Goal: Task Accomplishment & Management: Manage account settings

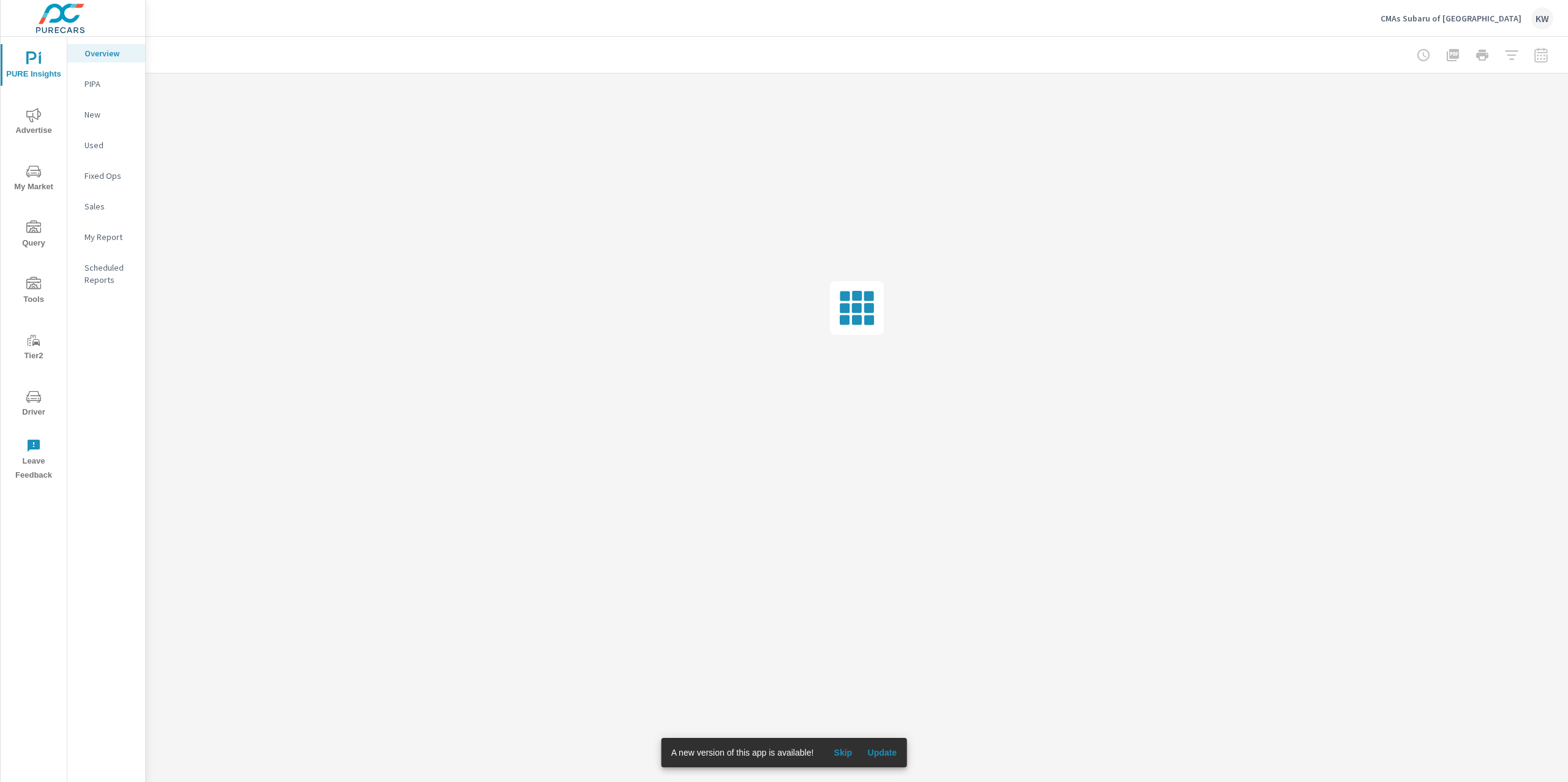
click at [889, 753] on span "Update" at bounding box center [882, 753] width 29 height 11
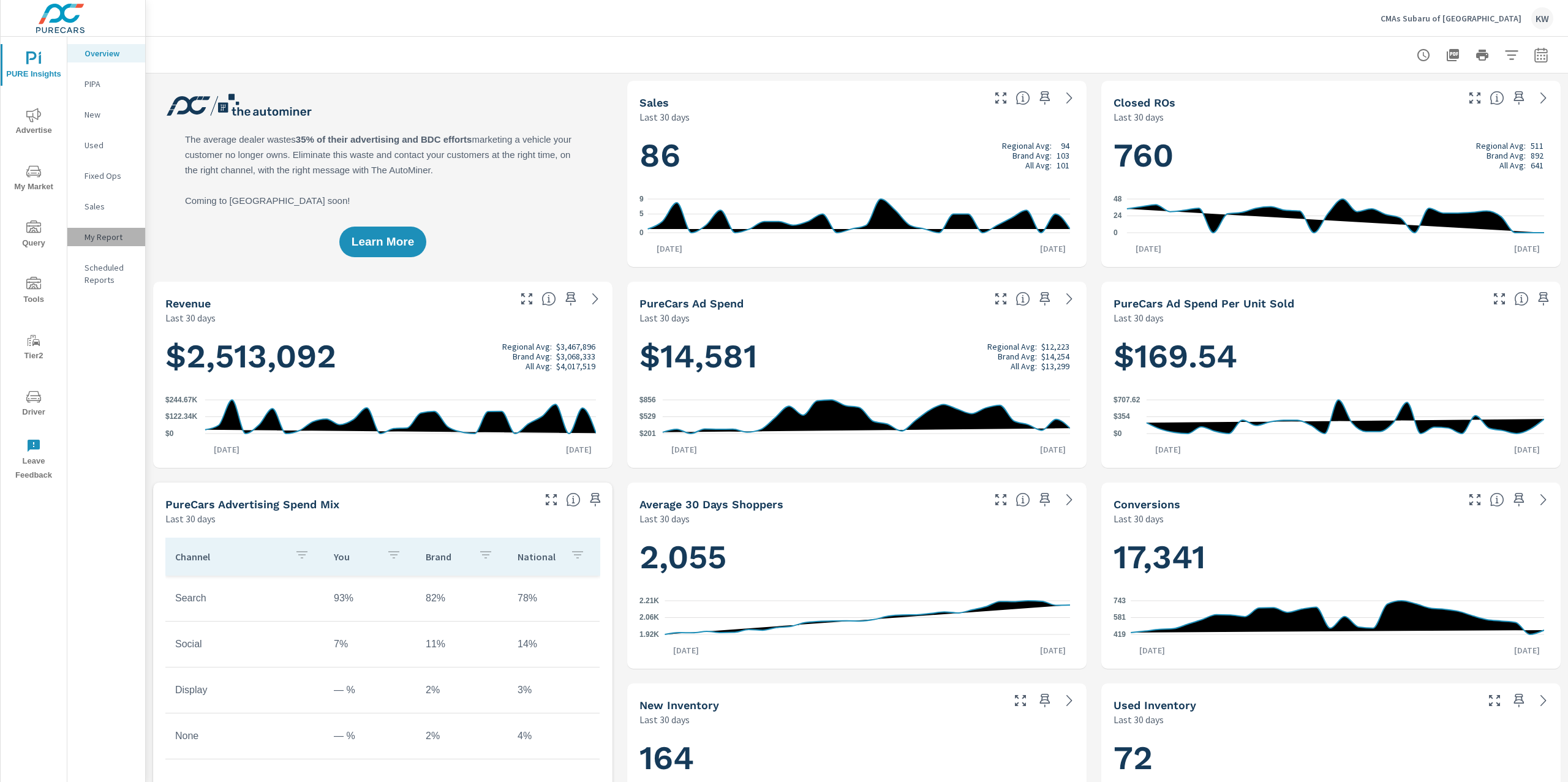
click at [104, 237] on p "My Report" at bounding box center [110, 237] width 51 height 12
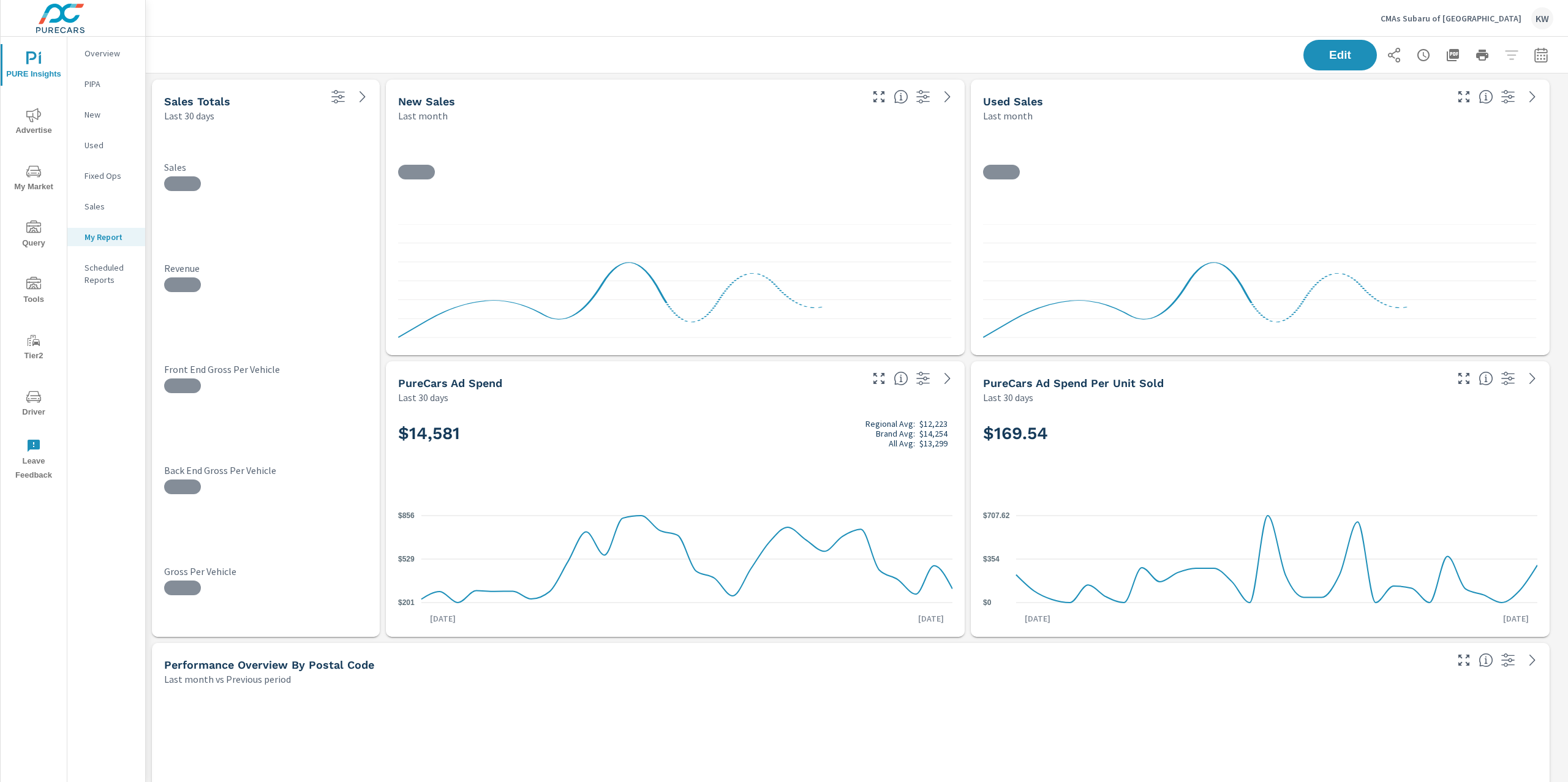
scroll to position [8766, 1436]
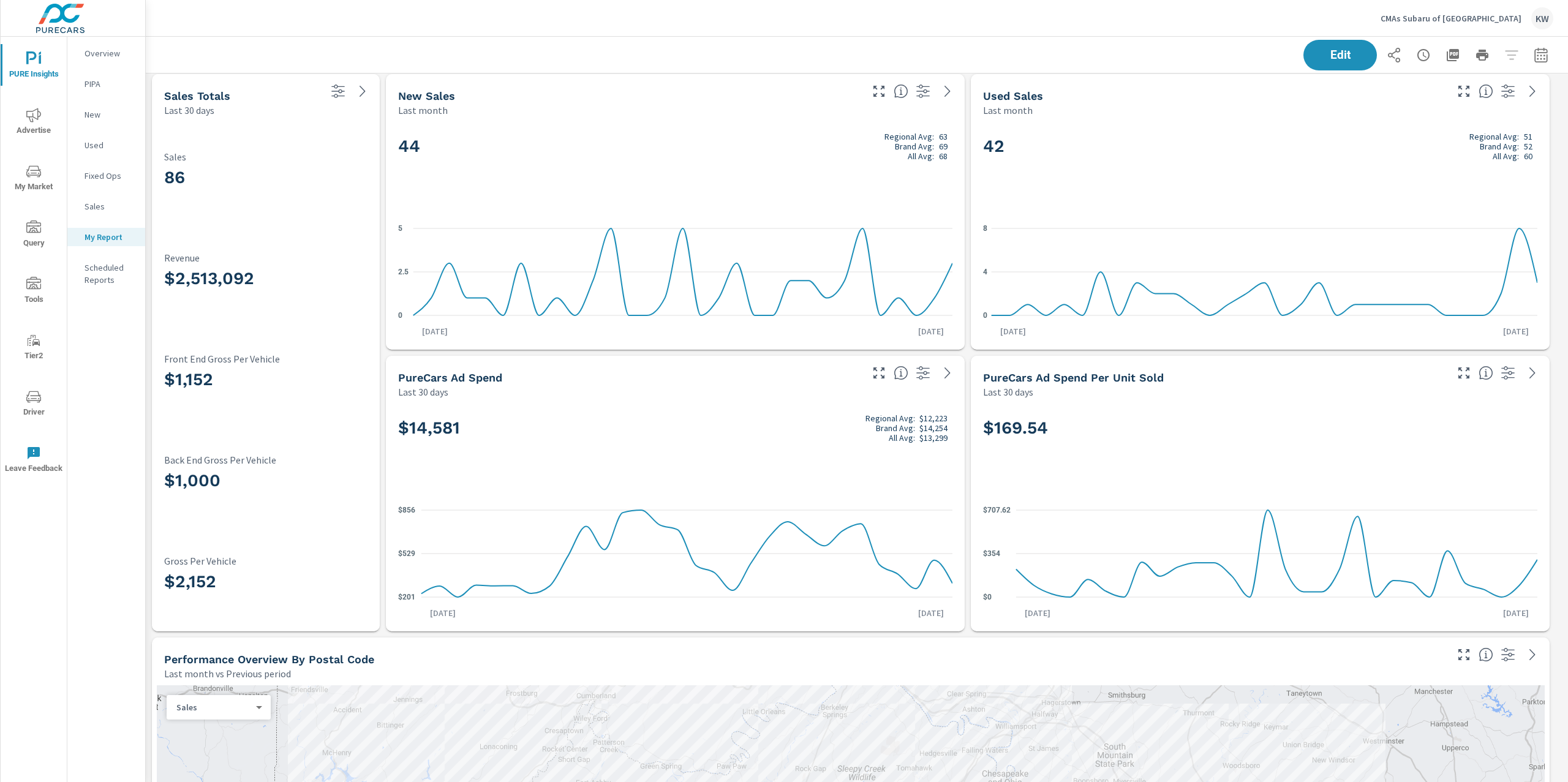
scroll to position [6, 0]
click at [1315, 57] on span "Edit" at bounding box center [1340, 55] width 50 height 12
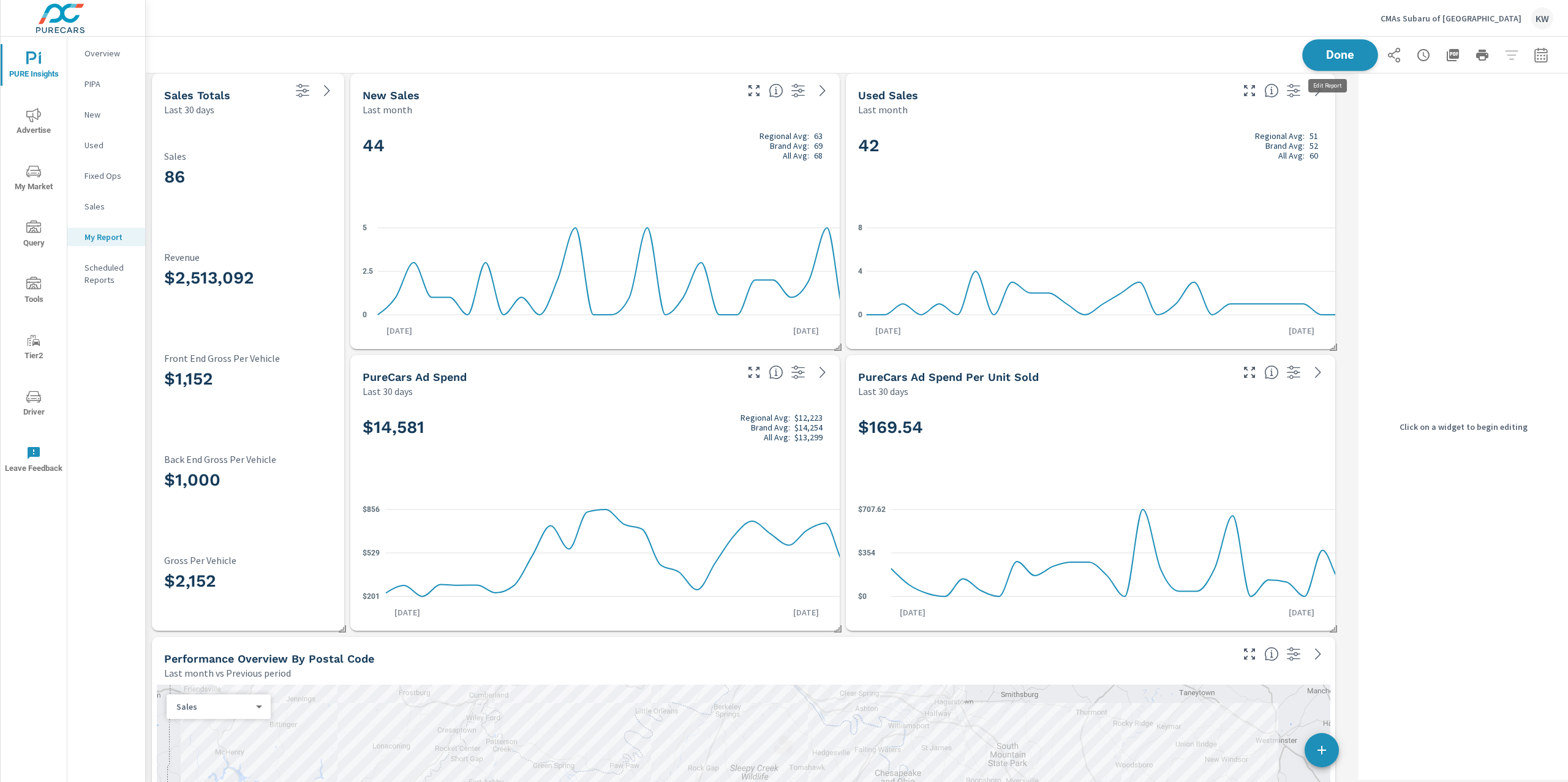
scroll to position [6, 6]
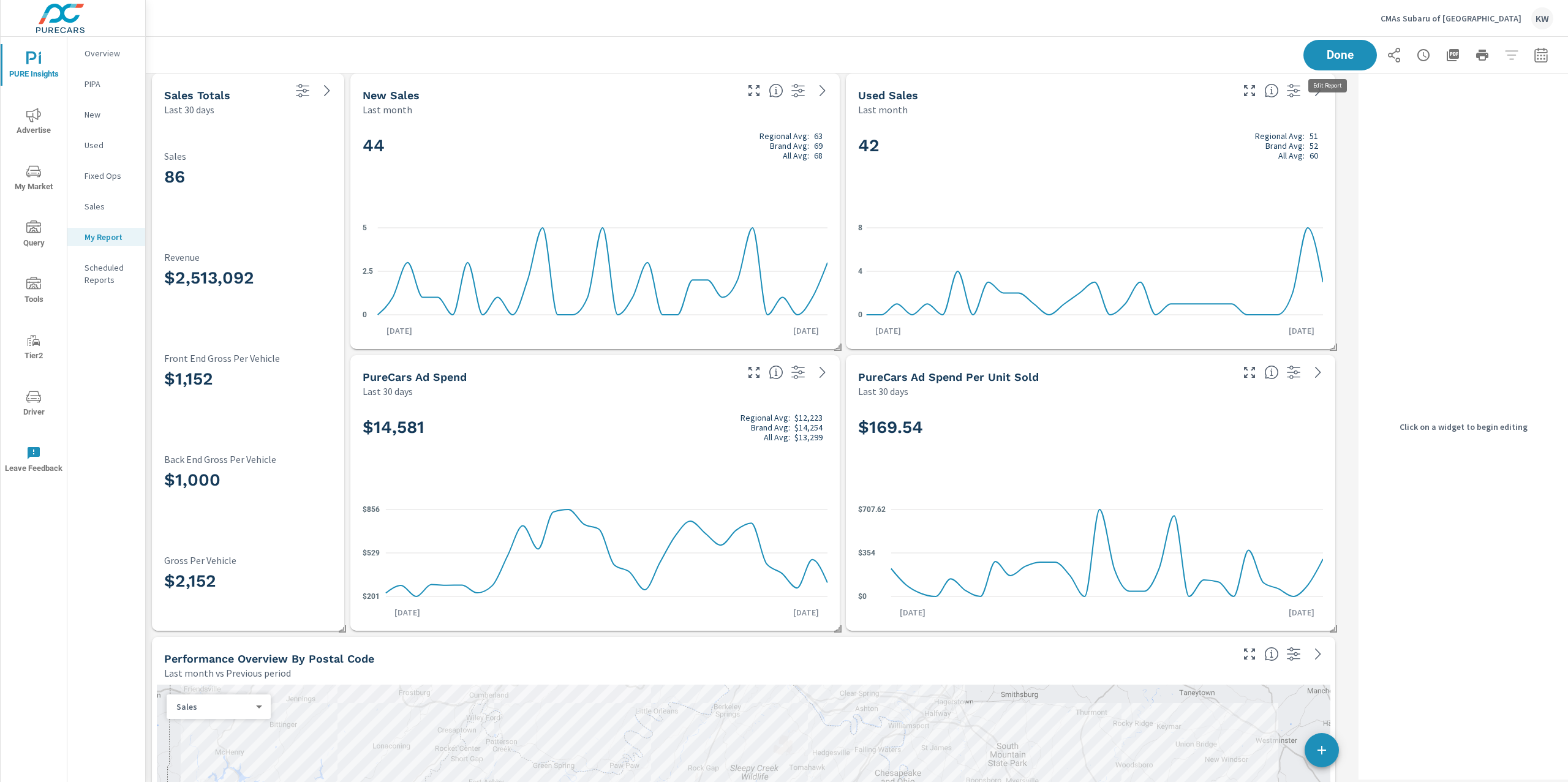
click at [713, 169] on div "44 Regional Avg: 63 Brand Avg: 69 All Avg: 68" at bounding box center [595, 166] width 465 height 75
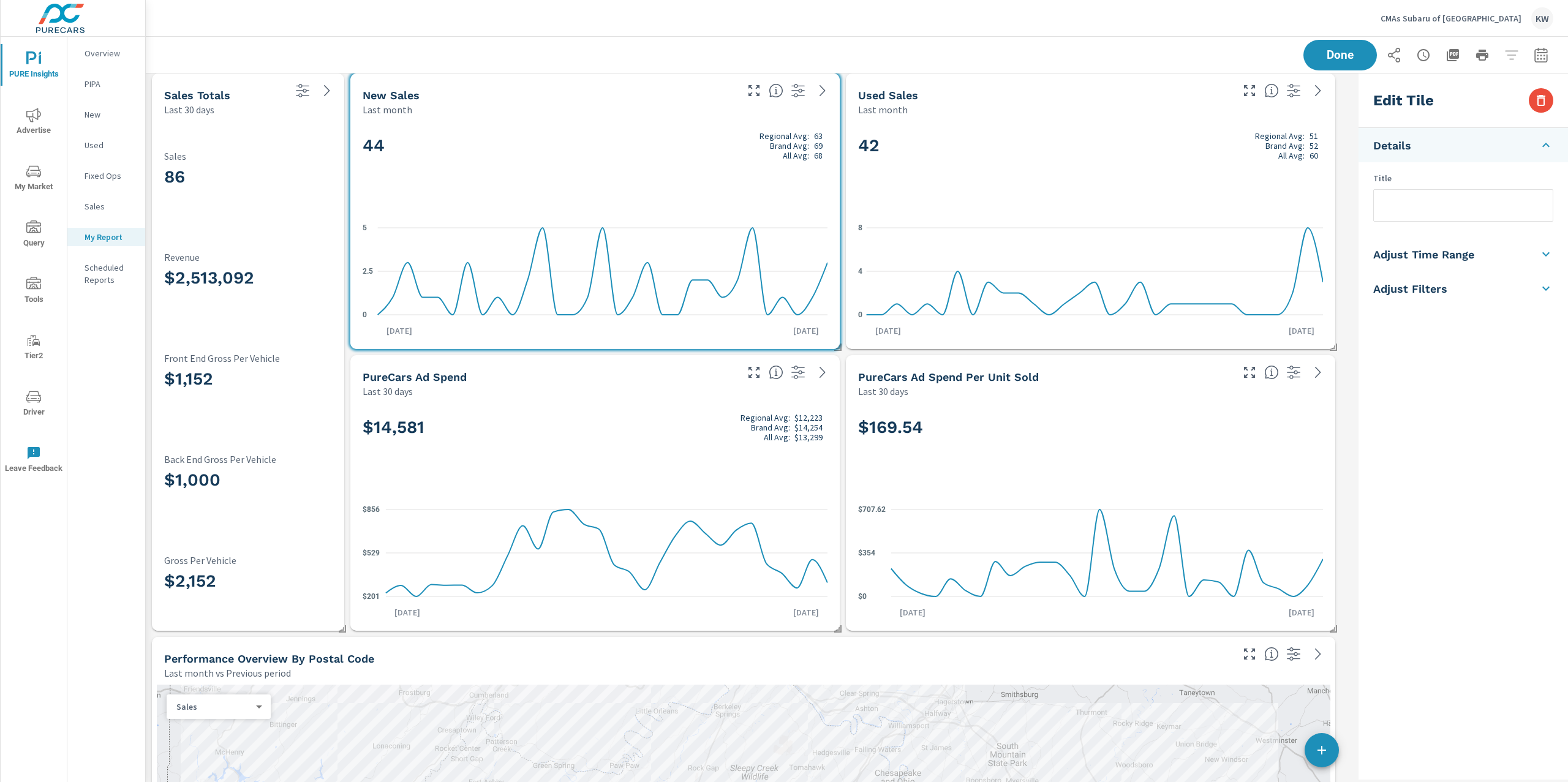
scroll to position [8766, 1221]
click at [1461, 259] on h5 "Adjust Time Range" at bounding box center [1423, 254] width 101 height 14
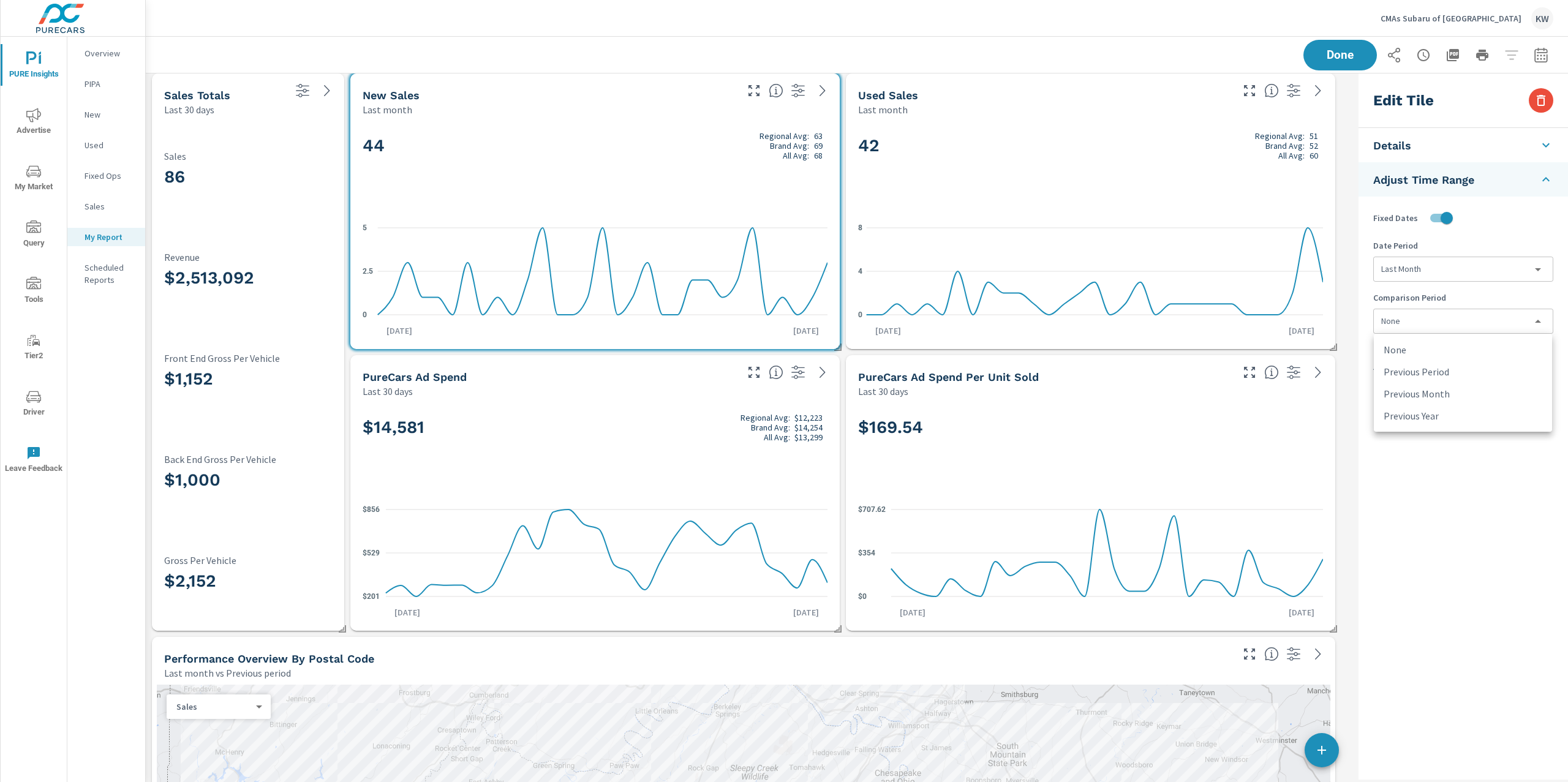
click at [1471, 328] on body "PURE Insights Advertise My Market Query Tools Tier2 Driver Leave Feedback Overv…" at bounding box center [784, 391] width 1568 height 782
click at [1448, 417] on li "Previous Year" at bounding box center [1462, 415] width 178 height 22
type input "lastYear"
click at [1214, 209] on div "42 Regional Avg: 51 Brand Avg: 52 All Avg: 60 0 4 [DATE] 1st [DATE]" at bounding box center [1090, 232] width 479 height 223
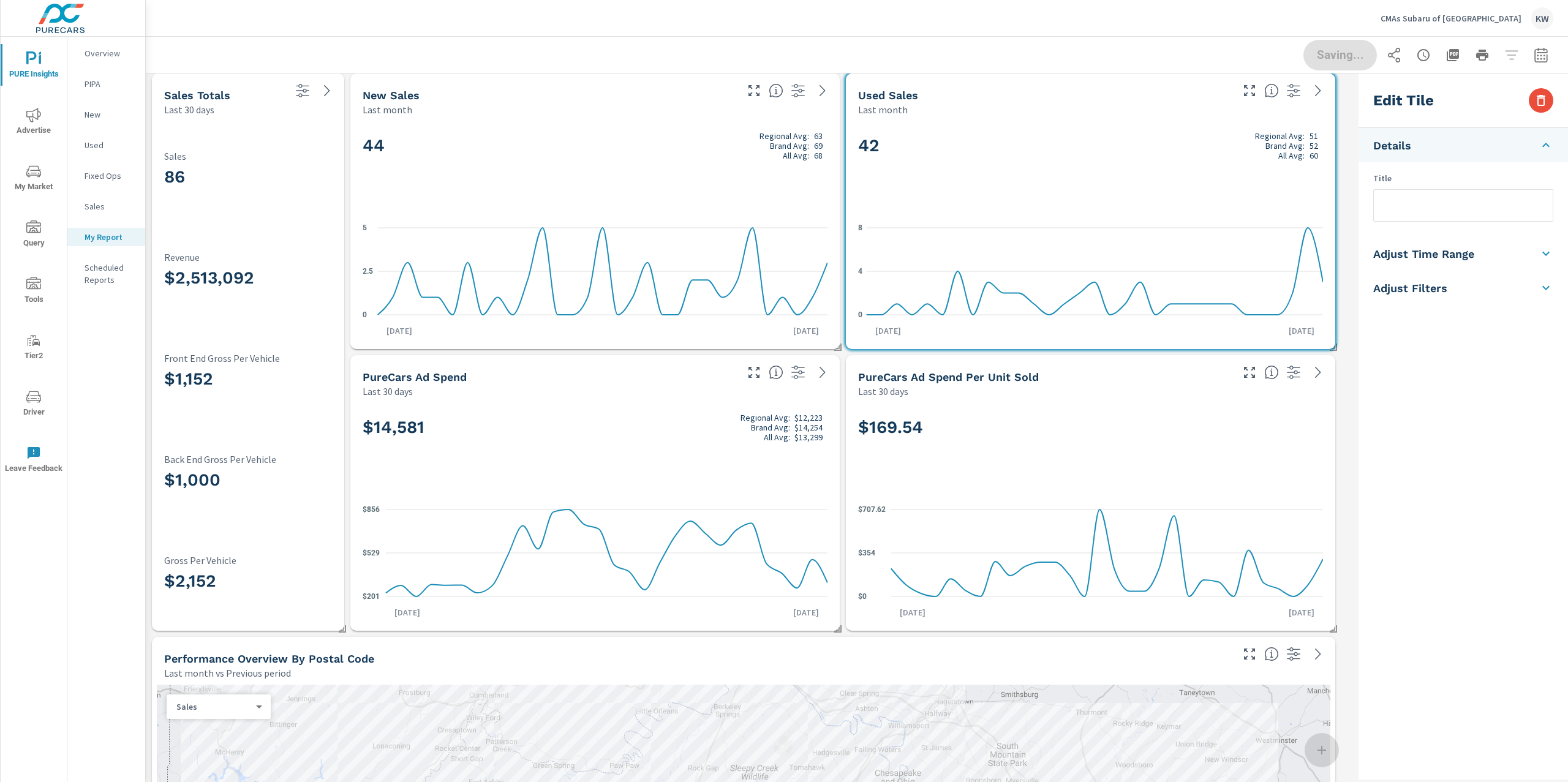
click at [1466, 258] on h5 "Adjust Time Range" at bounding box center [1423, 254] width 101 height 14
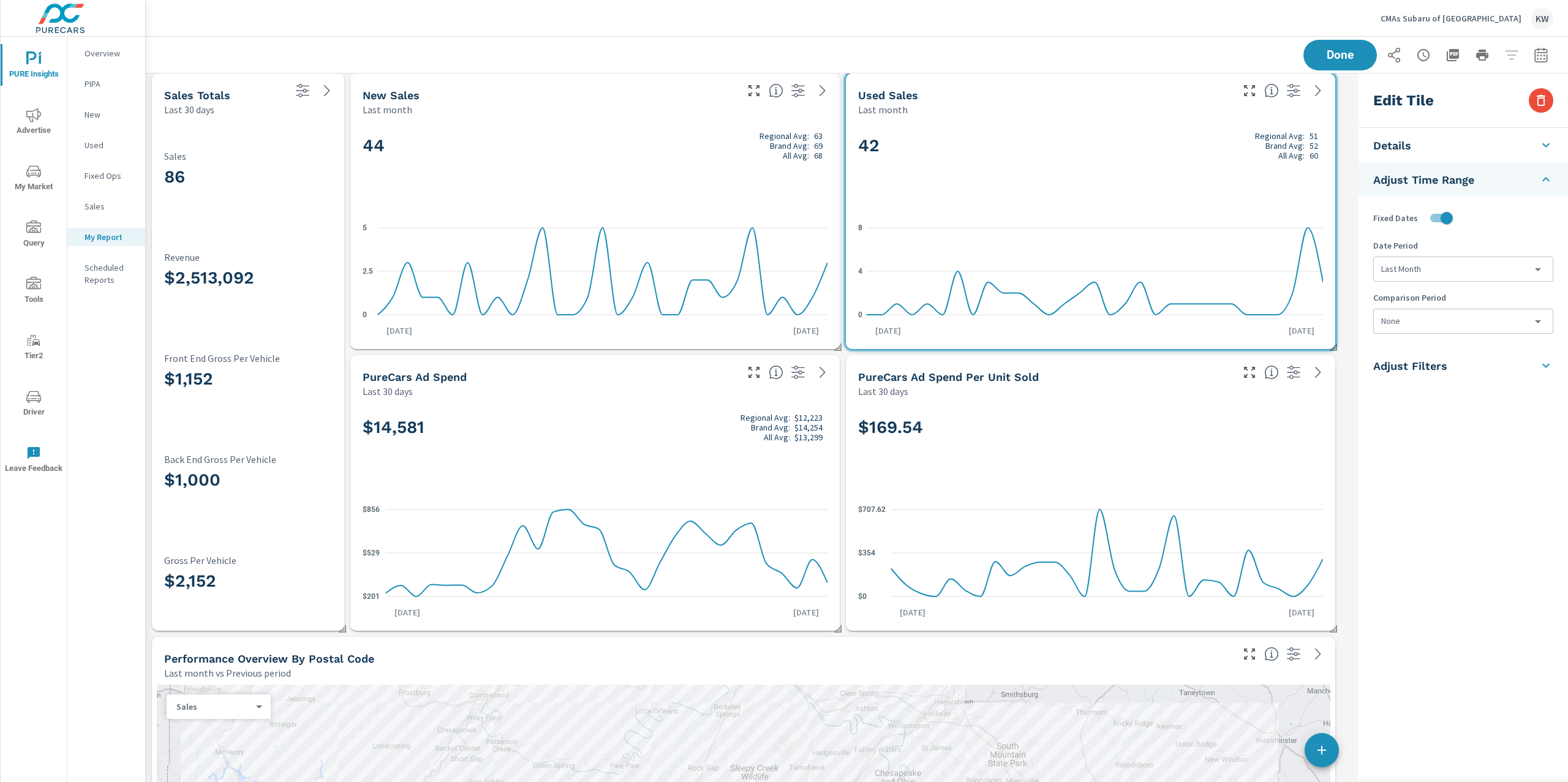
click at [1474, 319] on body "PURE Insights Advertise My Market Query Tools Tier2 Driver Leave Feedback Overv…" at bounding box center [784, 391] width 1568 height 782
click at [1434, 412] on li "Previous Year" at bounding box center [1462, 415] width 178 height 22
type input "lastYear"
click at [1348, 55] on span "Done" at bounding box center [1340, 55] width 50 height 12
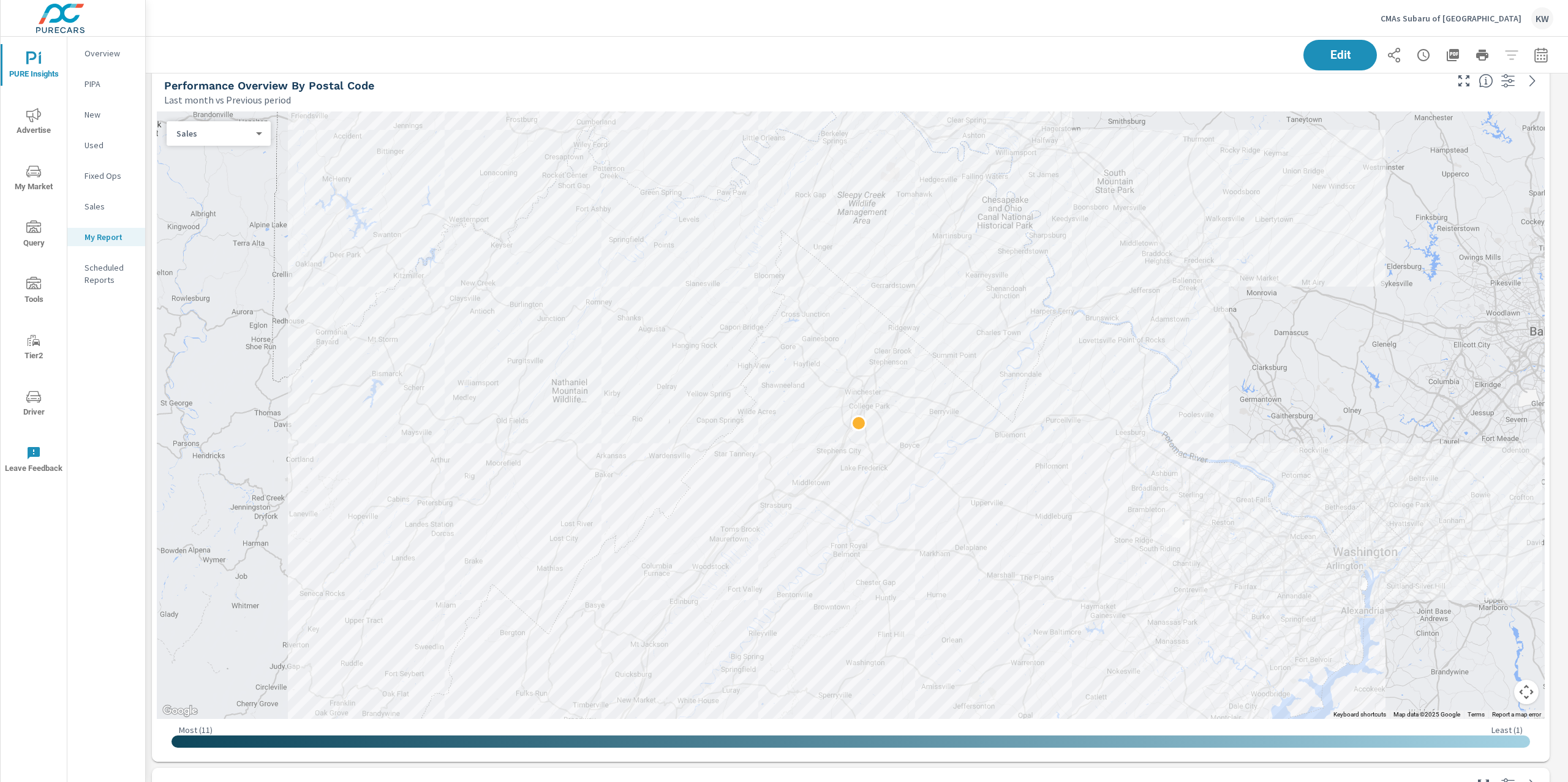
scroll to position [587, 0]
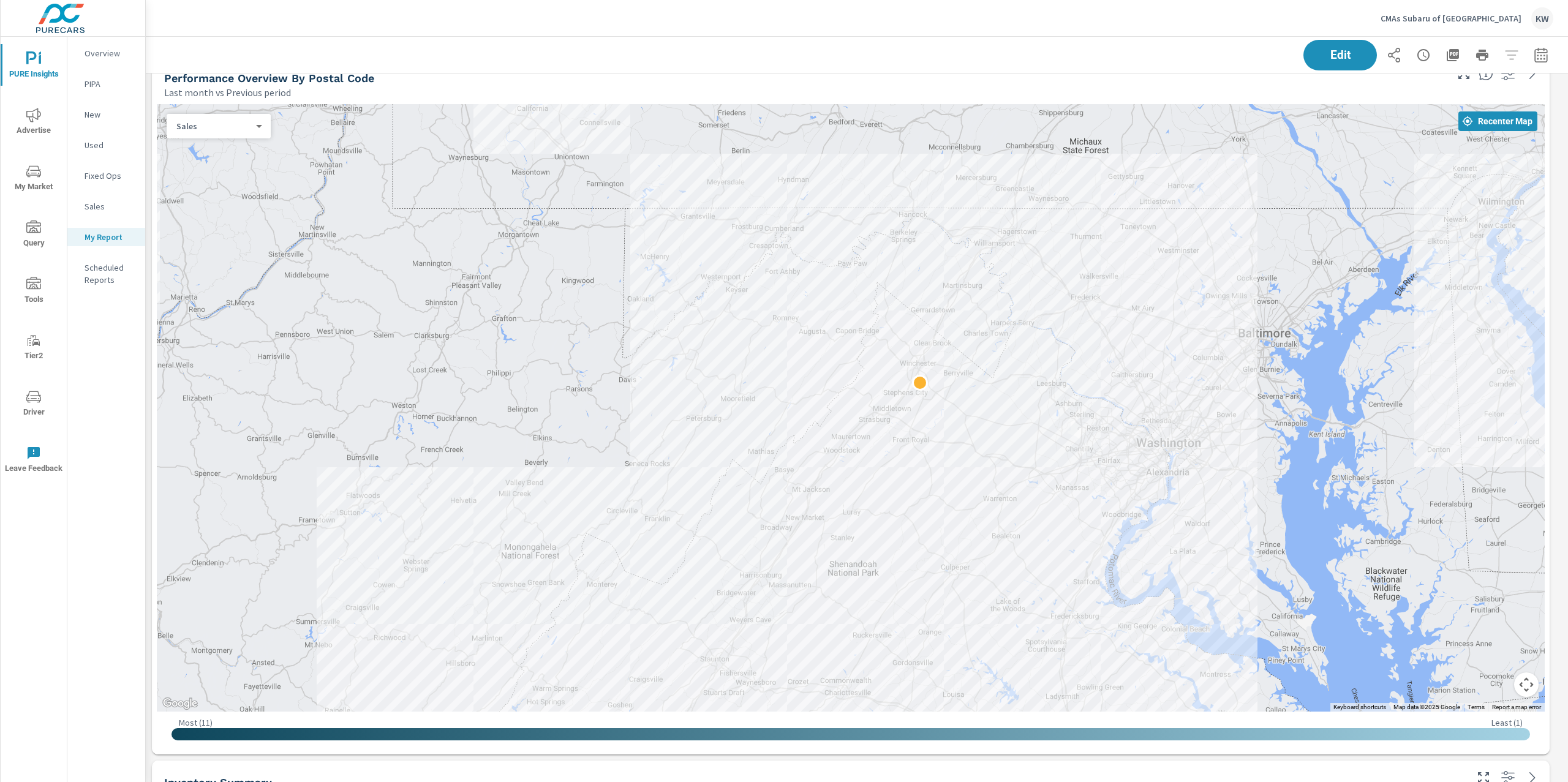
drag, startPoint x: 1262, startPoint y: 258, endPoint x: 1138, endPoint y: 287, distance: 127.3
click at [1138, 287] on div at bounding box center [850, 408] width 1387 height 608
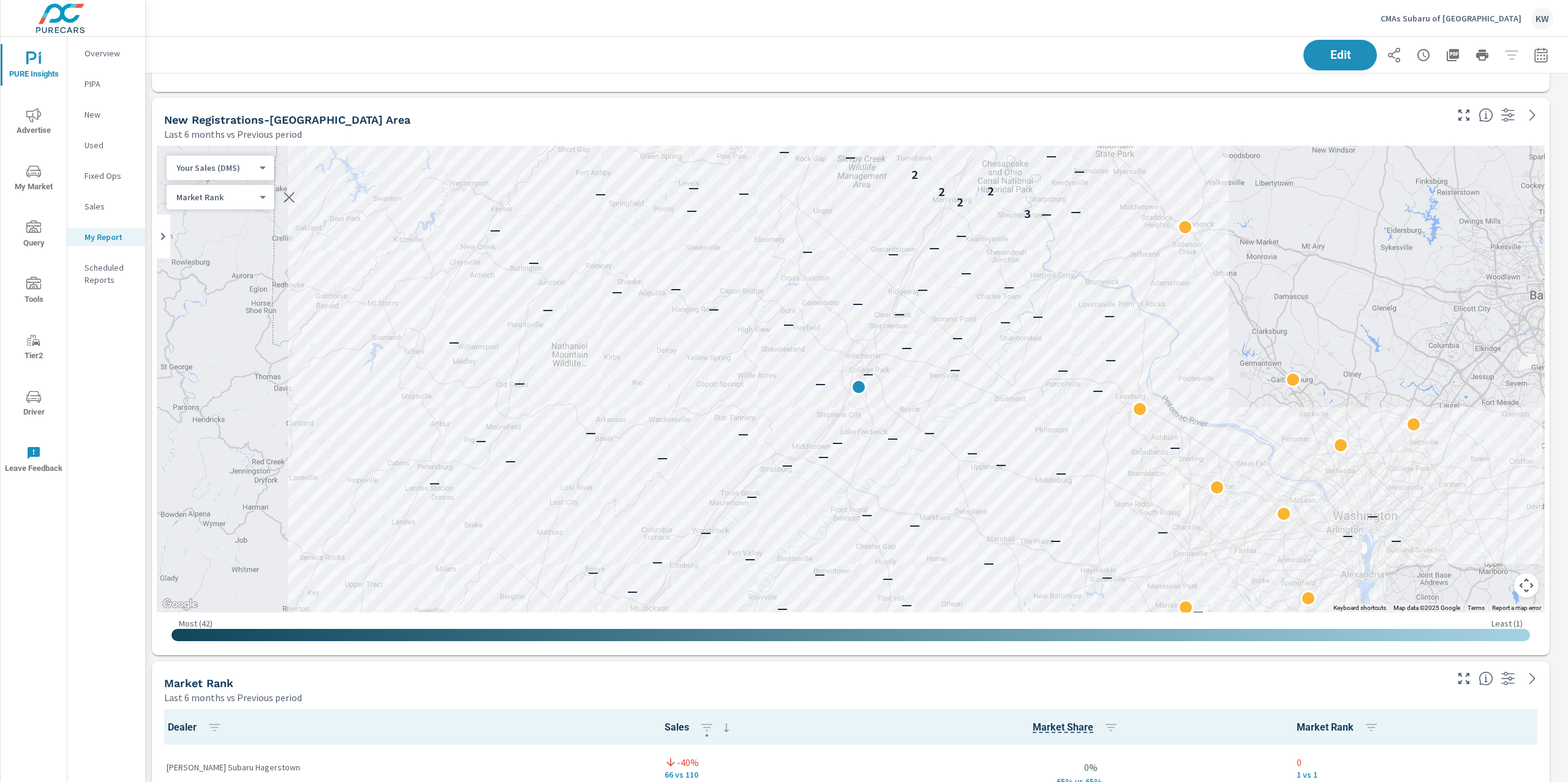
scroll to position [3504, 0]
click at [1256, 288] on div "— — — — — — — — — — — — — — — — — — — — — — — — — — — — — — — — — — — — — — — —…" at bounding box center [850, 378] width 1387 height 467
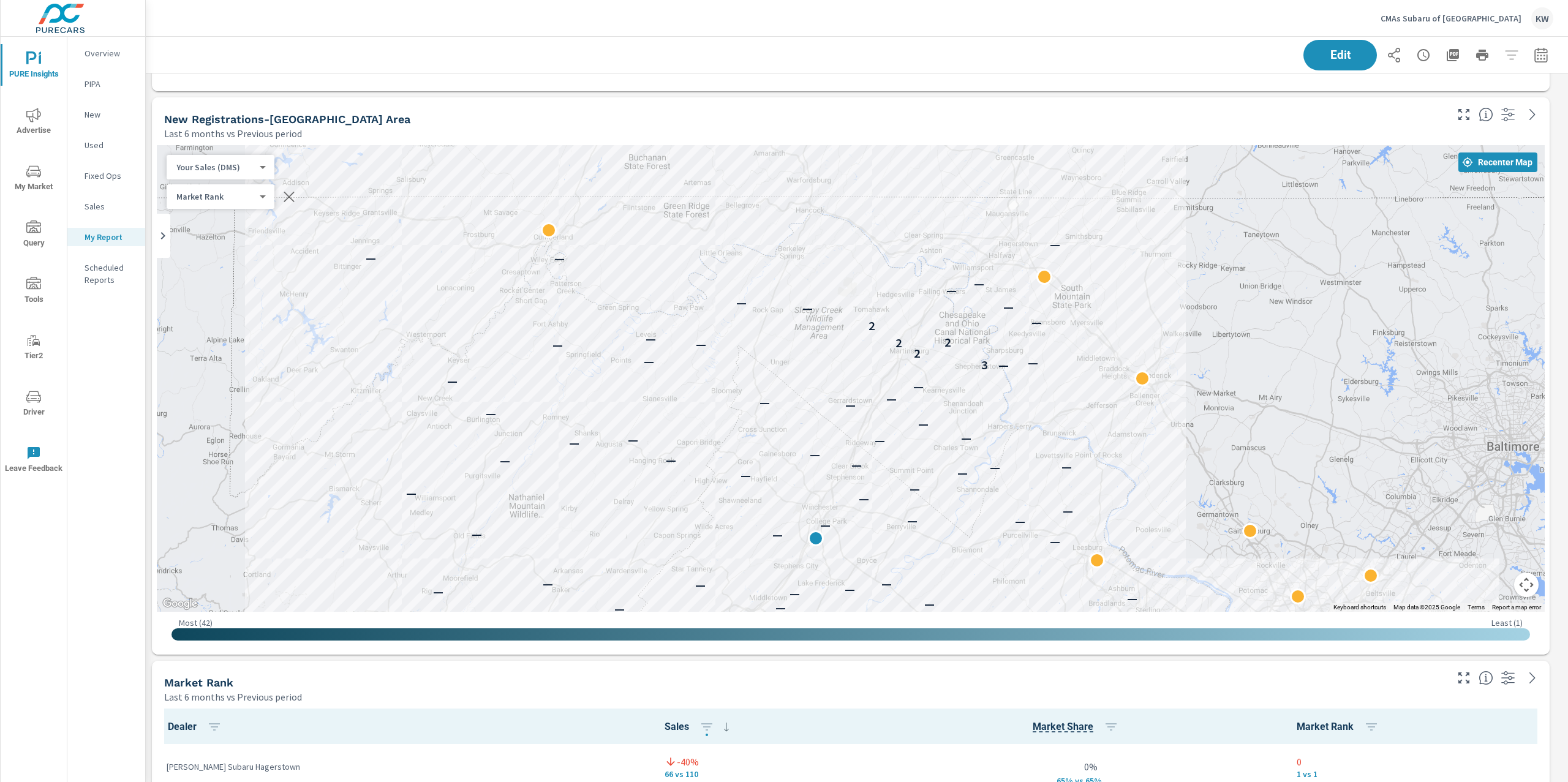
drag, startPoint x: 1236, startPoint y: 326, endPoint x: 1210, endPoint y: 455, distance: 131.6
click at [1210, 455] on div "— — — — — — — — — — — — — — — — — — — — — — — — — — — — — — — — — — — — — — — —…" at bounding box center [850, 378] width 1387 height 467
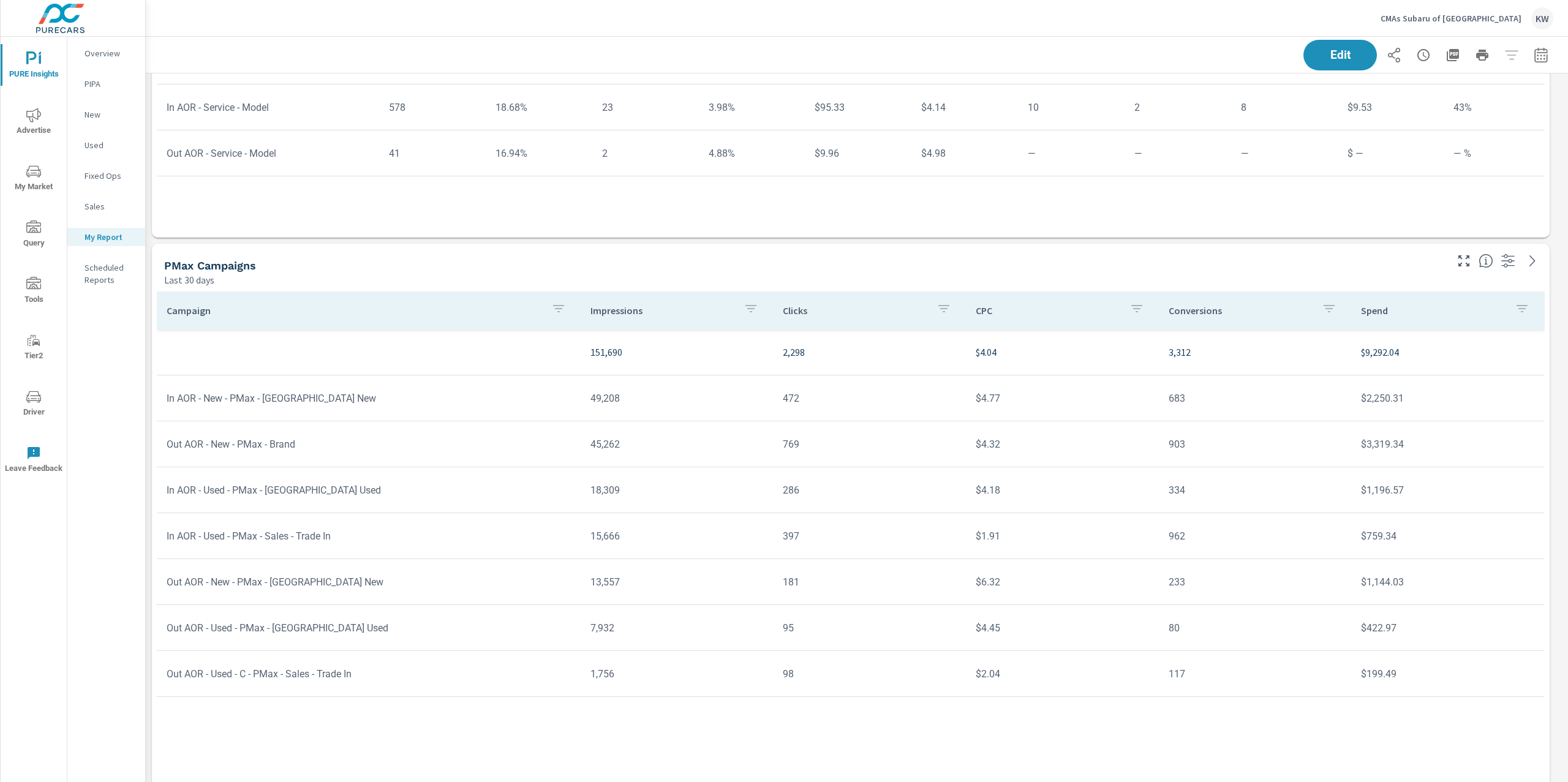
scroll to position [6318, 0]
click at [1329, 56] on span "Edit" at bounding box center [1340, 55] width 50 height 12
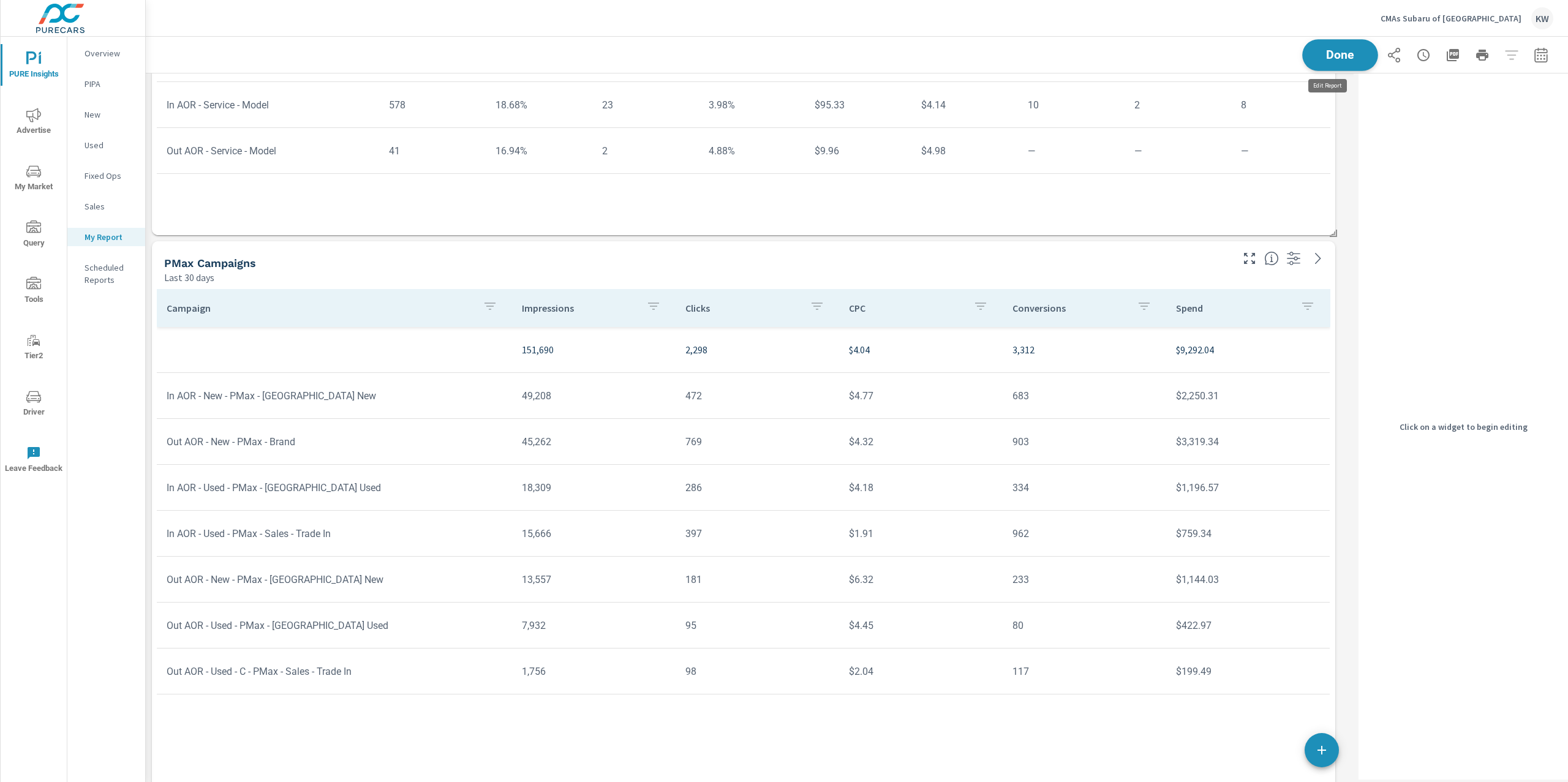
scroll to position [6, 6]
click at [1153, 263] on div "PMax Campaigns" at bounding box center [696, 263] width 1065 height 14
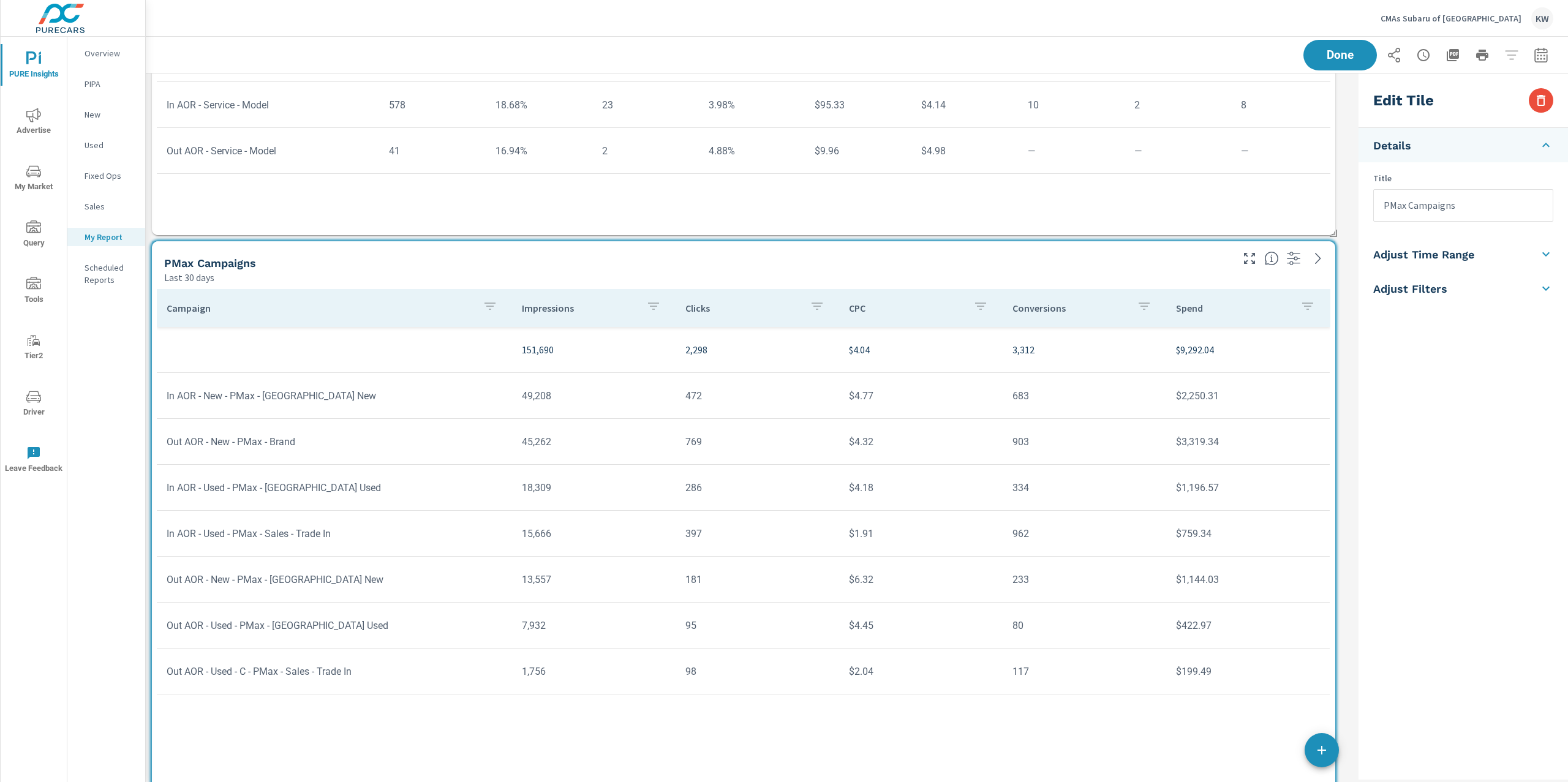
scroll to position [8766, 1221]
click at [1470, 252] on h5 "Adjust Time Range" at bounding box center [1423, 254] width 101 height 14
click at [1446, 221] on input "checkbox" at bounding box center [1434, 218] width 70 height 23
checkbox input "true"
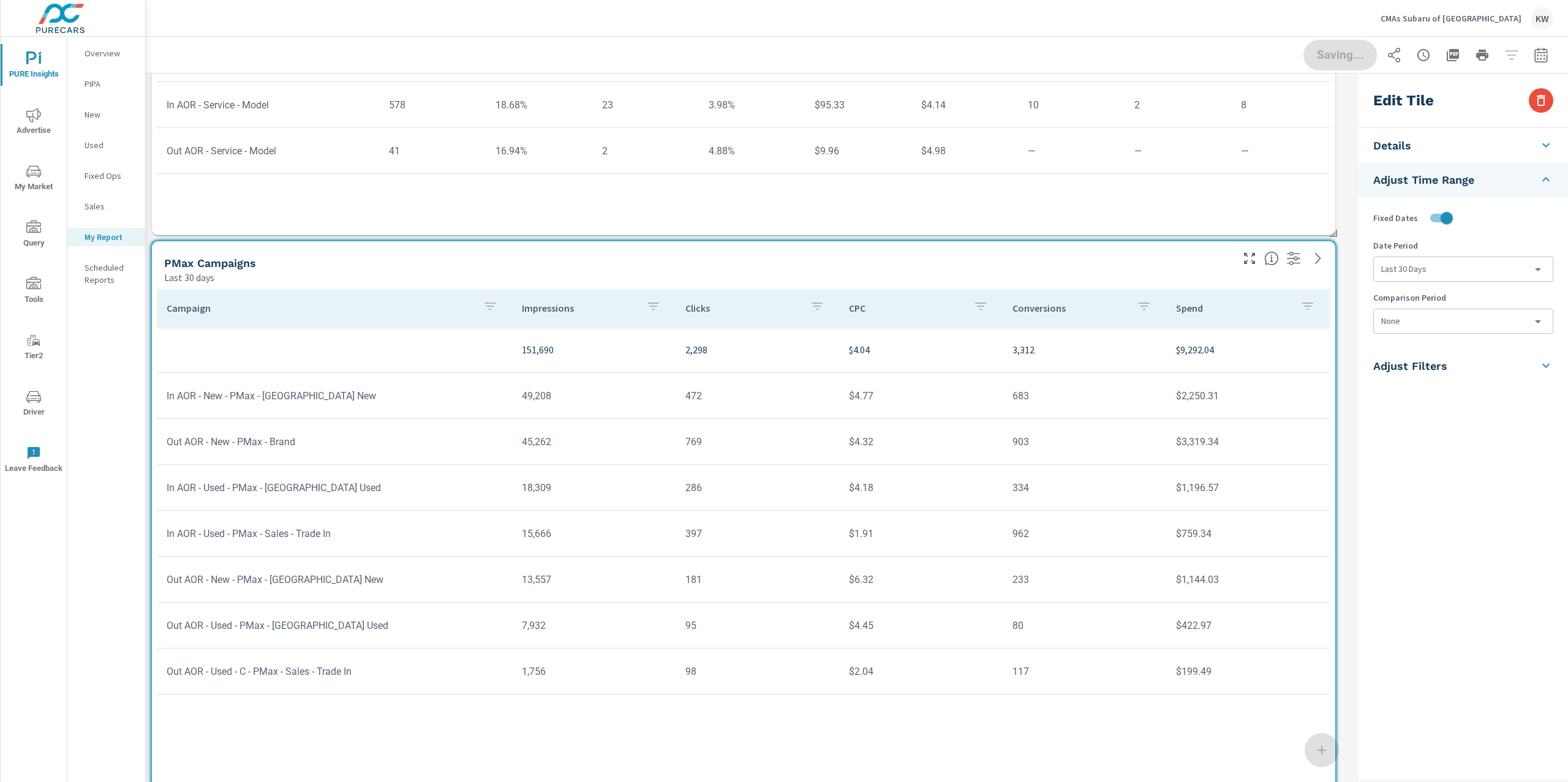
click at [1438, 269] on body "PURE Insights Advertise My Market Query Tools Tier2 Driver Leave Feedback Overv…" at bounding box center [784, 391] width 1568 height 782
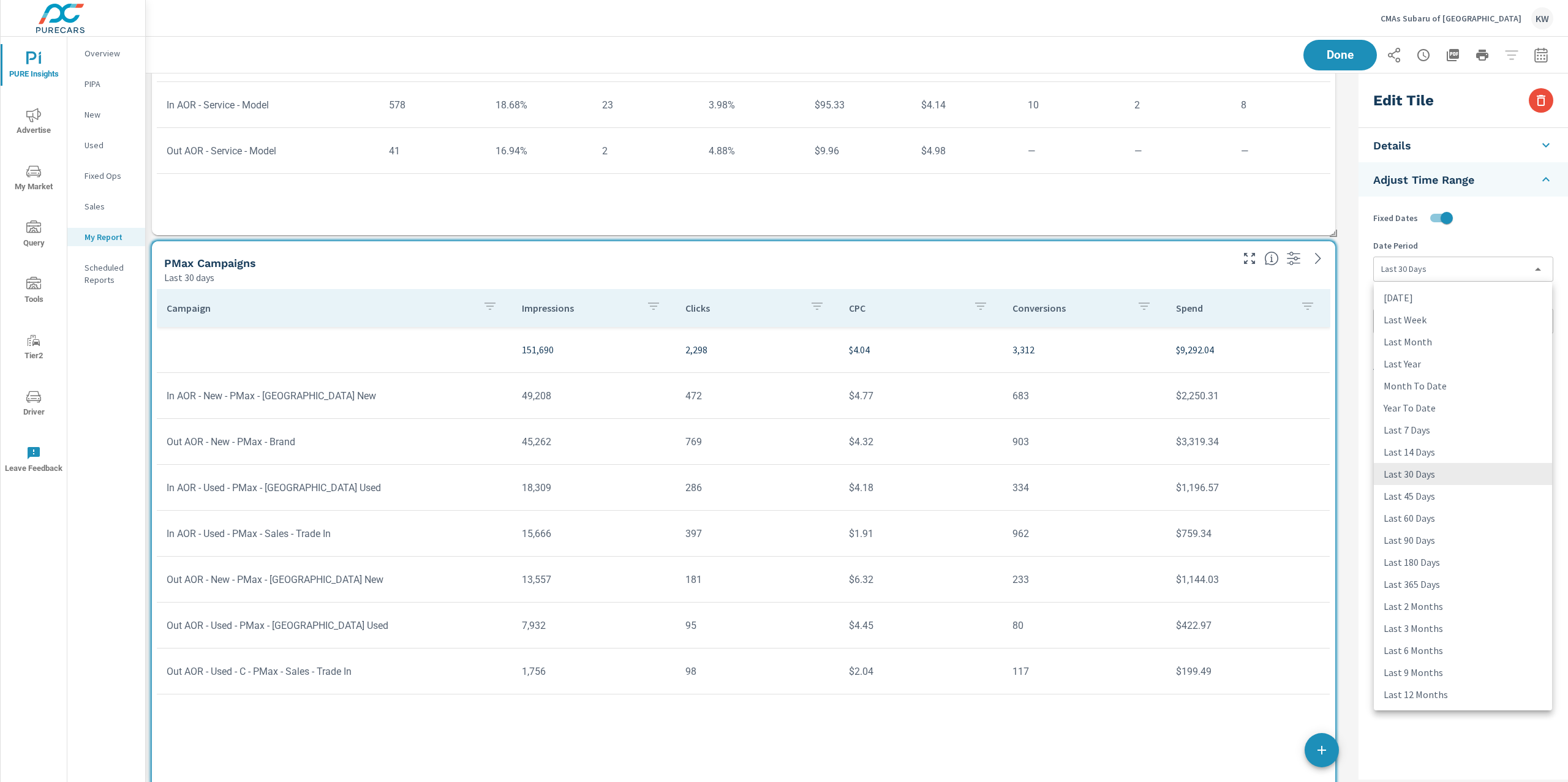
click at [1429, 341] on li "Last Month" at bounding box center [1462, 341] width 178 height 22
type input "lastMonth"
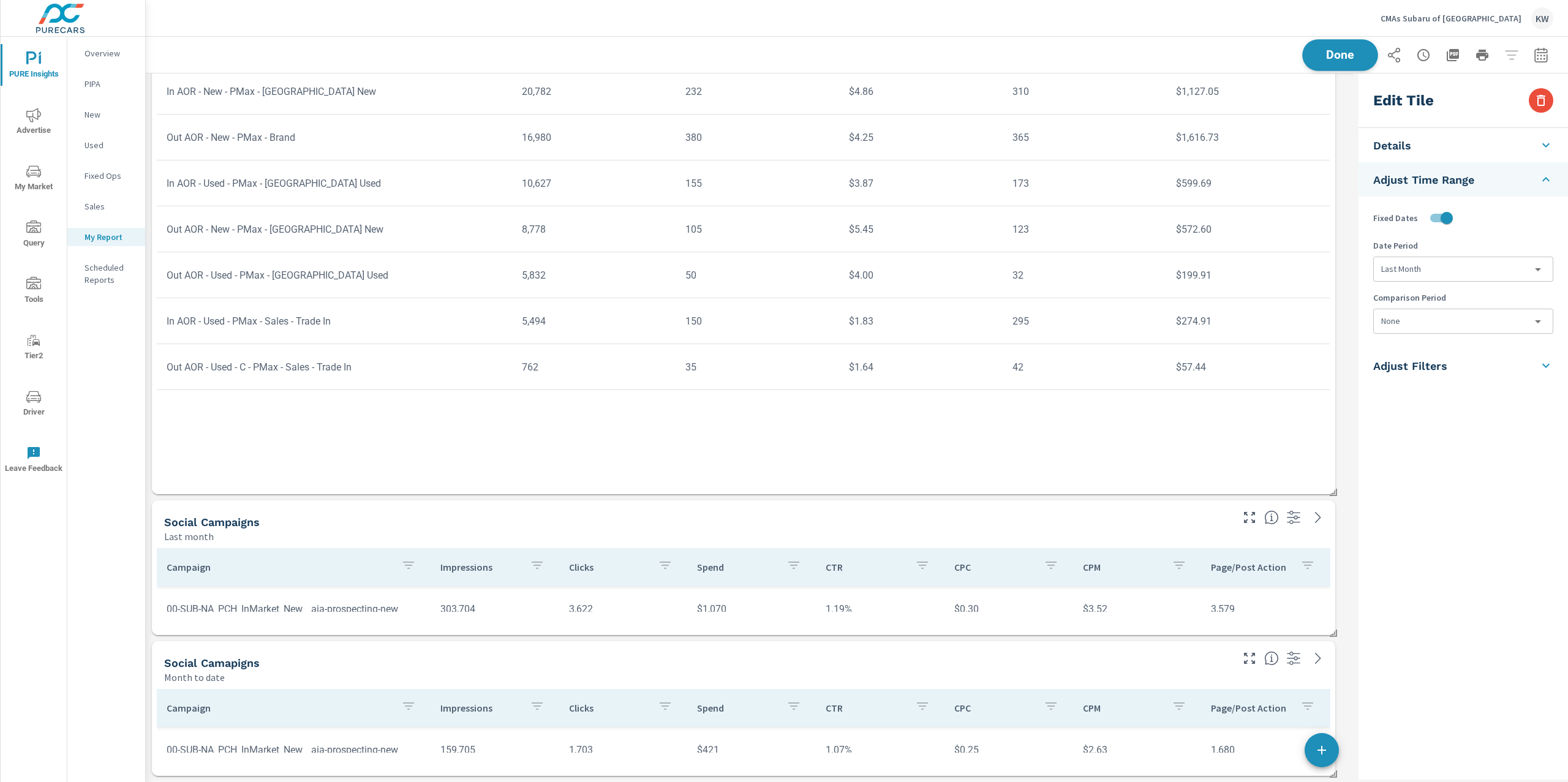
click at [1334, 54] on span "Done" at bounding box center [1340, 55] width 50 height 12
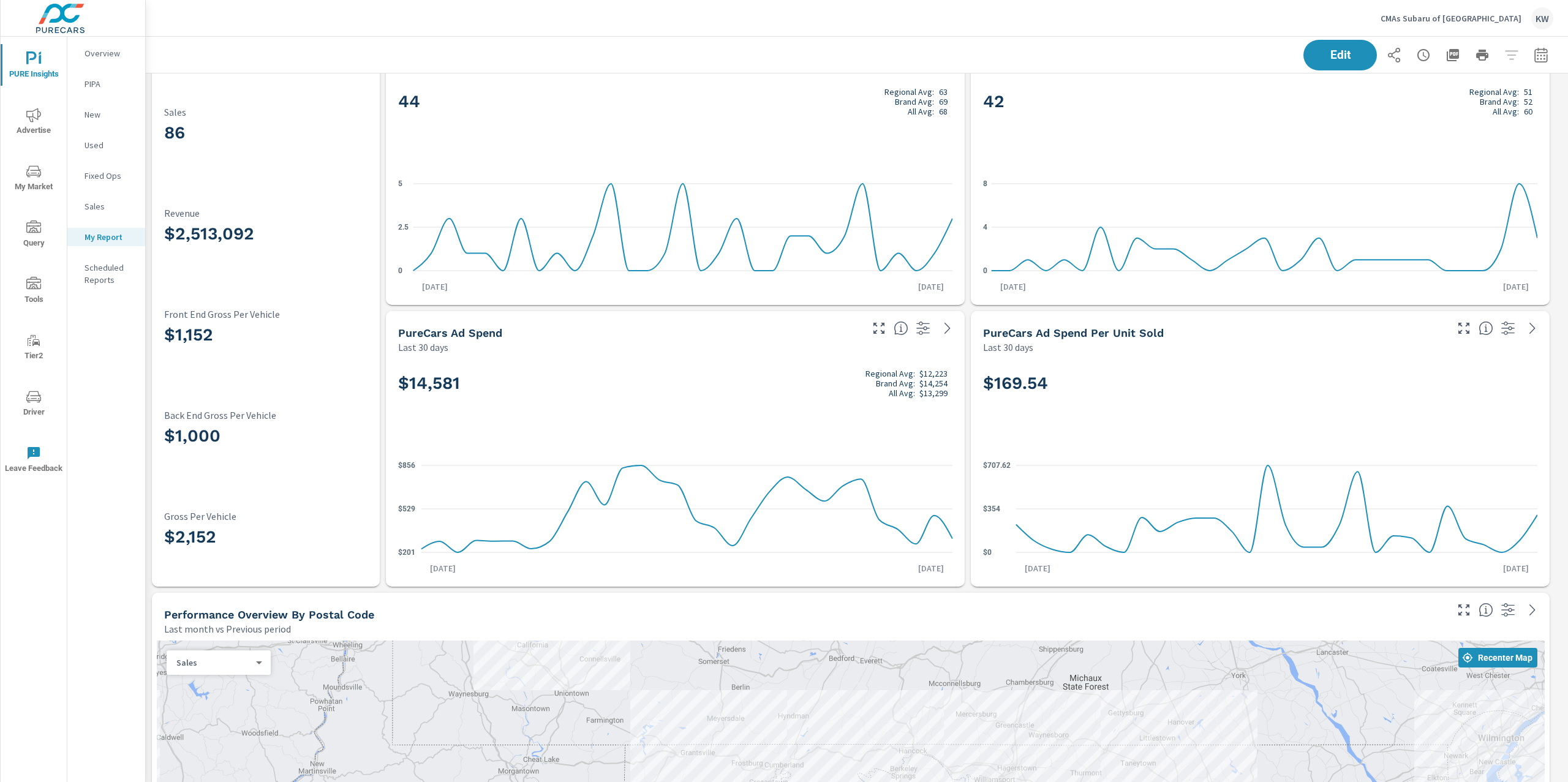
scroll to position [0, 0]
